Goal: Task Accomplishment & Management: Manage account settings

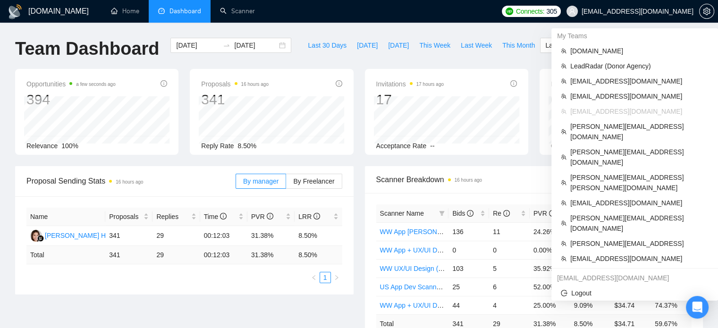
click at [676, 17] on span "[EMAIL_ADDRESS][DOMAIN_NAME]" at bounding box center [629, 11] width 138 height 30
click at [658, 11] on span "[EMAIL_ADDRESS][DOMAIN_NAME]" at bounding box center [637, 11] width 112 height 0
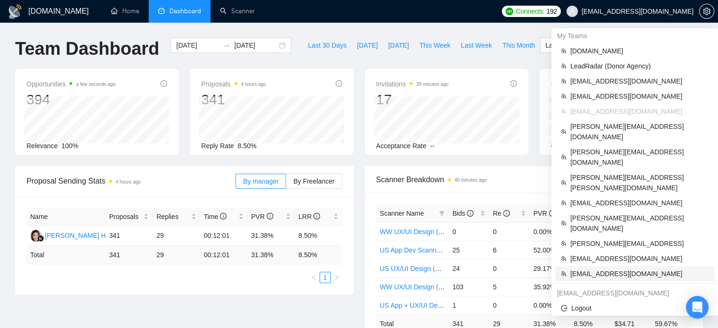
click at [600, 268] on span "[EMAIL_ADDRESS][DOMAIN_NAME]" at bounding box center [639, 273] width 138 height 10
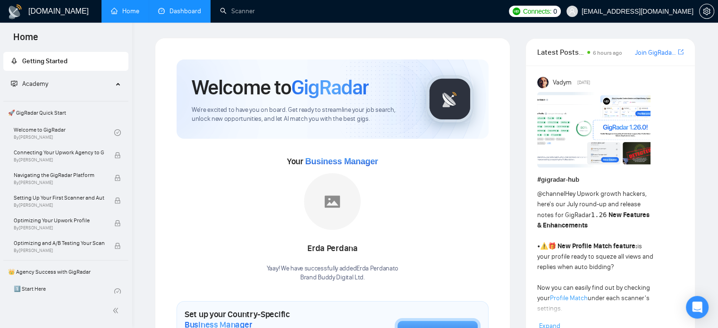
click at [177, 15] on link "Dashboard" at bounding box center [179, 11] width 43 height 8
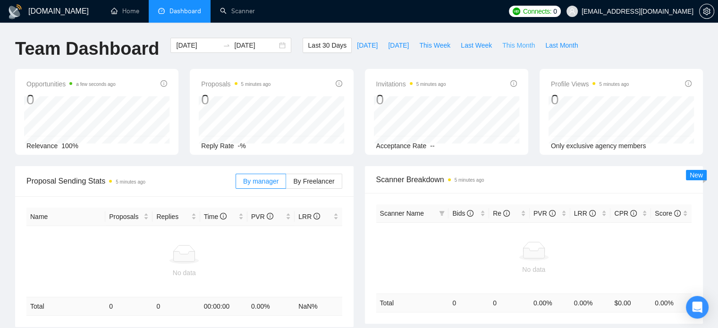
click at [502, 42] on span "This Month" at bounding box center [518, 45] width 33 height 10
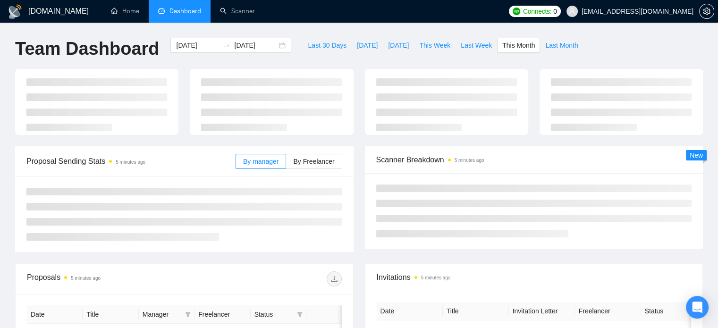
type input "2025-09-01"
type input "2025-09-30"
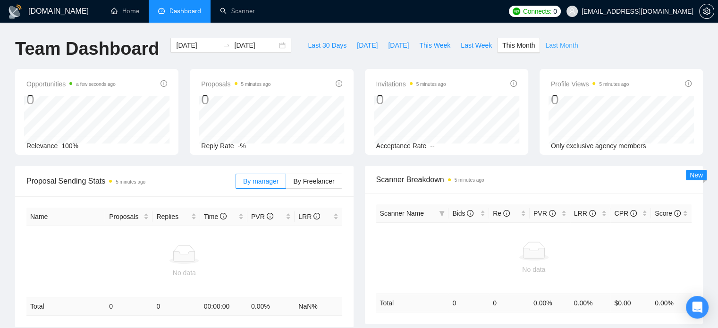
click at [549, 47] on span "Last Month" at bounding box center [561, 45] width 33 height 10
type input "[DATE]"
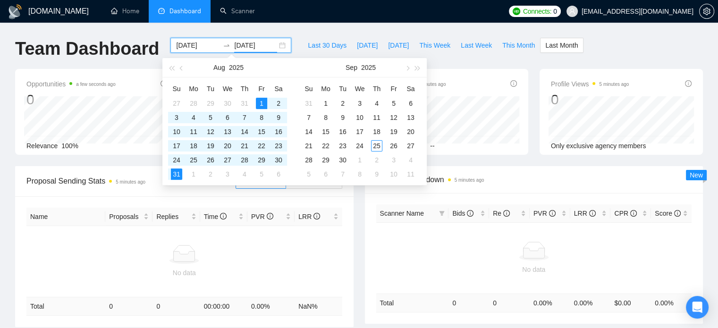
click at [240, 48] on input "[DATE]" at bounding box center [255, 45] width 43 height 10
click at [183, 68] on span "button" at bounding box center [182, 68] width 5 height 5
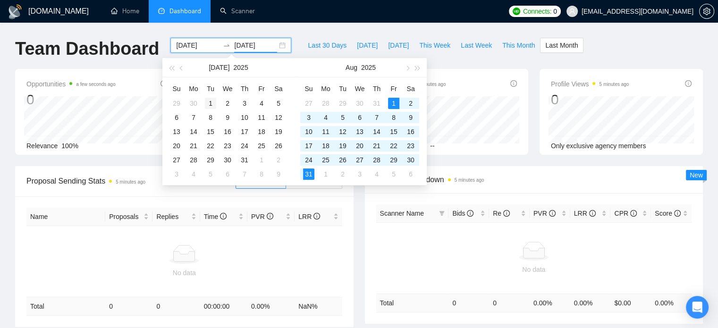
type input "2025-07-01"
click at [212, 99] on div "1" at bounding box center [210, 103] width 11 height 11
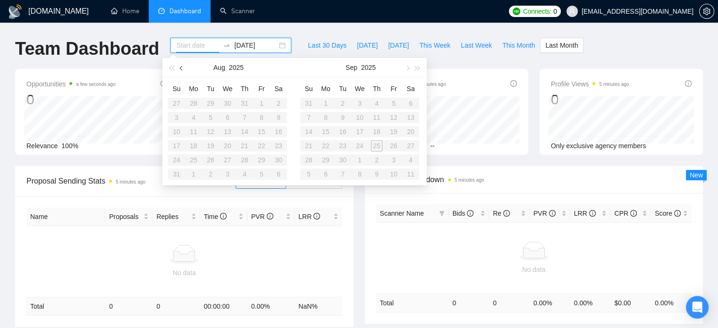
click at [177, 68] on button "button" at bounding box center [181, 67] width 10 height 19
type input "2025-06-30"
click at [244, 159] on table "Su Mo Tu We Th Fr Sa 29 30 1 2 3 4 5 6 7 8 9 10 11 12 13 14 15 16 17 18 19 20 2…" at bounding box center [227, 131] width 119 height 100
type input "2025-06-30"
click at [181, 68] on span "button" at bounding box center [182, 68] width 5 height 5
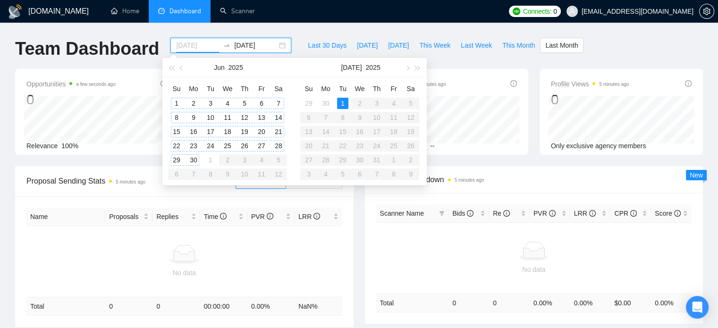
click at [175, 101] on div "1" at bounding box center [176, 103] width 11 height 11
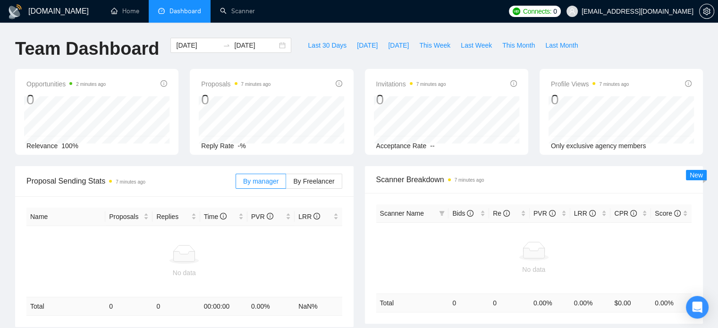
click at [606, 50] on div "Team Dashboard 2025-06-01 2025-07-01 Last 30 Days Today Yesterday This Week Las…" at bounding box center [358, 53] width 699 height 31
click at [223, 49] on icon "swap-right" at bounding box center [227, 46] width 8 height 8
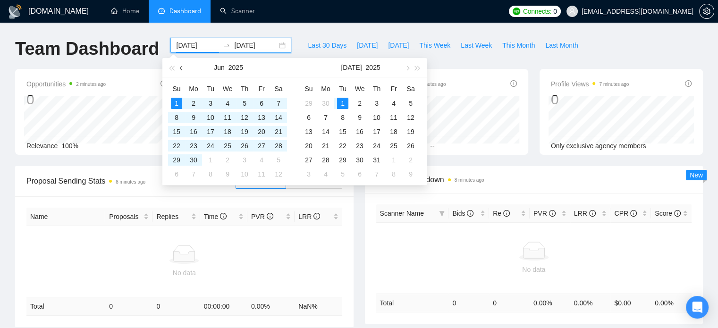
click at [181, 70] on button "button" at bounding box center [181, 67] width 10 height 19
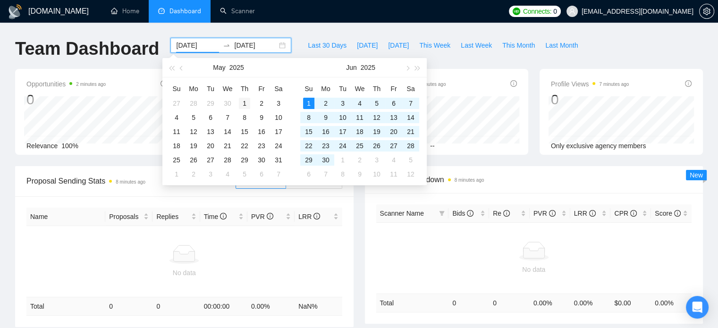
type input "2025-05-01"
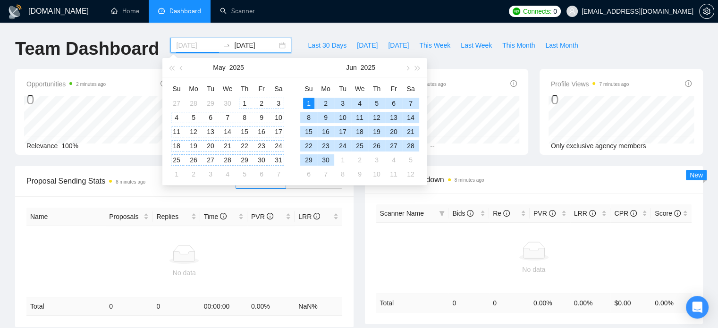
click at [242, 102] on div "1" at bounding box center [244, 103] width 11 height 11
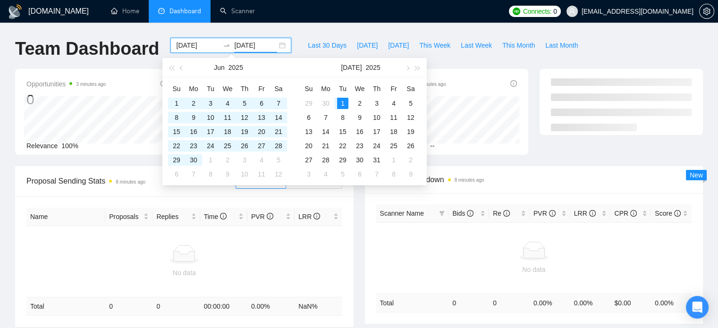
type input "2025-07-01"
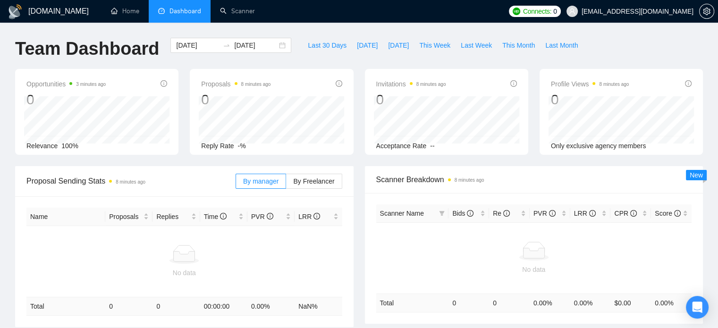
click at [0, 249] on div "GigRadar.io Home Dashboard Scanner Connects: 0 info@brandbuddy.digital Team Das…" at bounding box center [359, 286] width 718 height 573
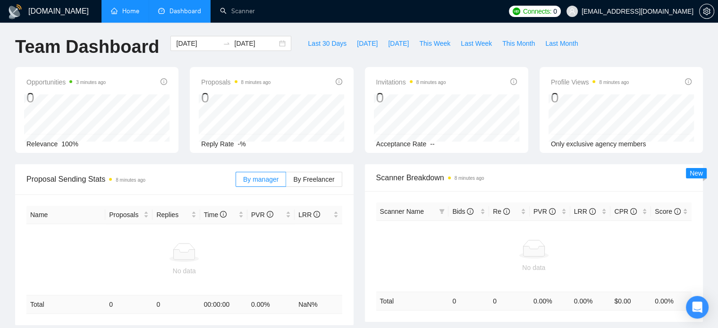
click at [132, 12] on link "Home" at bounding box center [125, 11] width 28 height 8
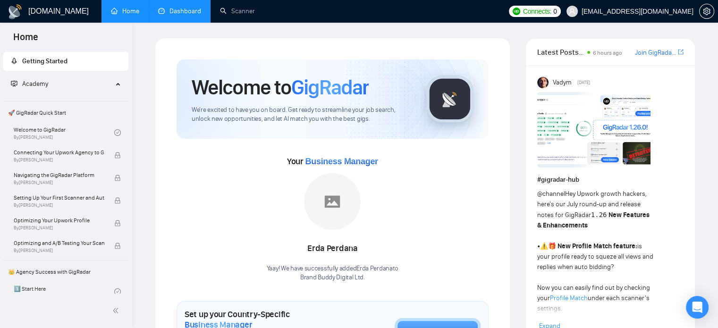
click at [187, 13] on link "Dashboard" at bounding box center [179, 11] width 43 height 8
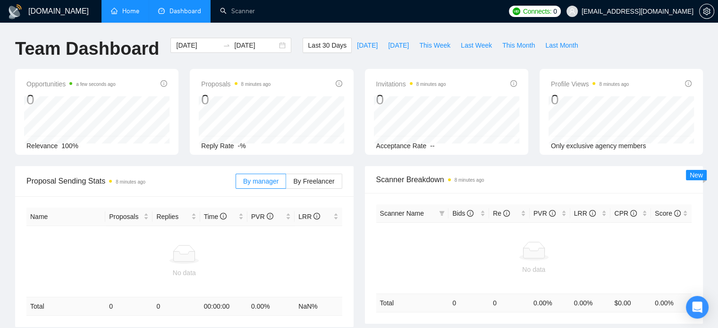
click at [644, 38] on div "Team Dashboard 2025-08-26 2025-09-25 Last 30 Days Today Yesterday This Week Las…" at bounding box center [358, 53] width 699 height 31
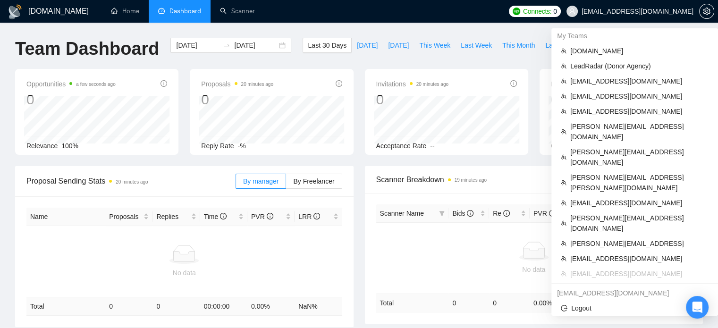
click at [668, 11] on span "[EMAIL_ADDRESS][DOMAIN_NAME]" at bounding box center [637, 11] width 112 height 0
click at [587, 107] on span "[EMAIL_ADDRESS][DOMAIN_NAME]" at bounding box center [639, 111] width 138 height 10
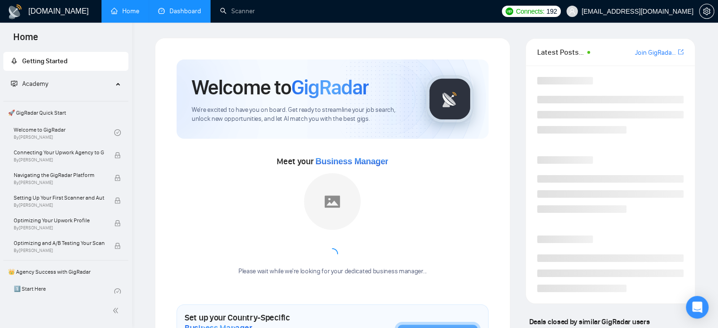
click at [169, 7] on link "Dashboard" at bounding box center [179, 11] width 43 height 8
